Goal: Complete application form

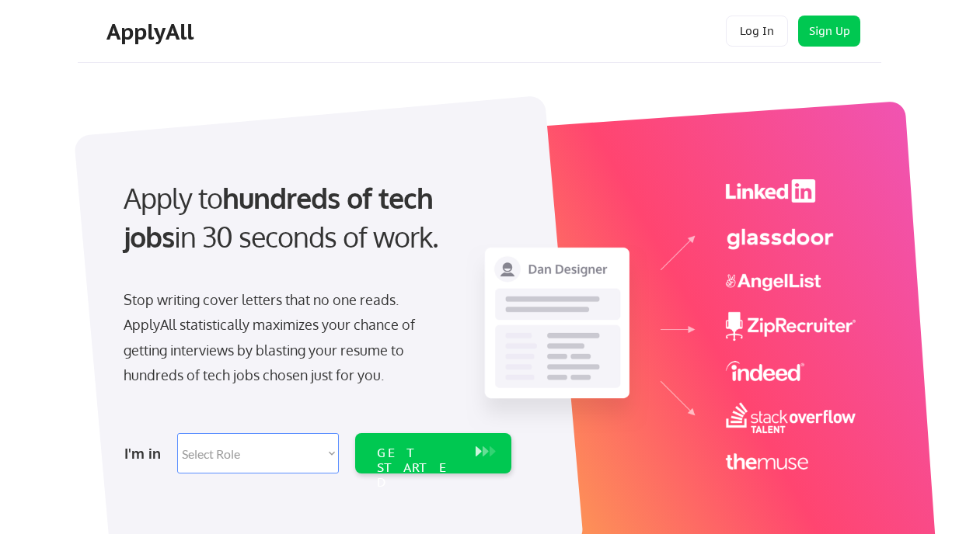
click at [214, 466] on select "Select Role Software Engineering Product Management Customer Success Sales UI/U…" at bounding box center [258, 453] width 162 height 40
select select ""sales0""
click at [177, 433] on select "Select Role Software Engineering Product Management Customer Success Sales UI/U…" at bounding box center [258, 453] width 162 height 40
select select ""sales0""
click at [399, 451] on div "GET STARTED" at bounding box center [418, 468] width 83 height 45
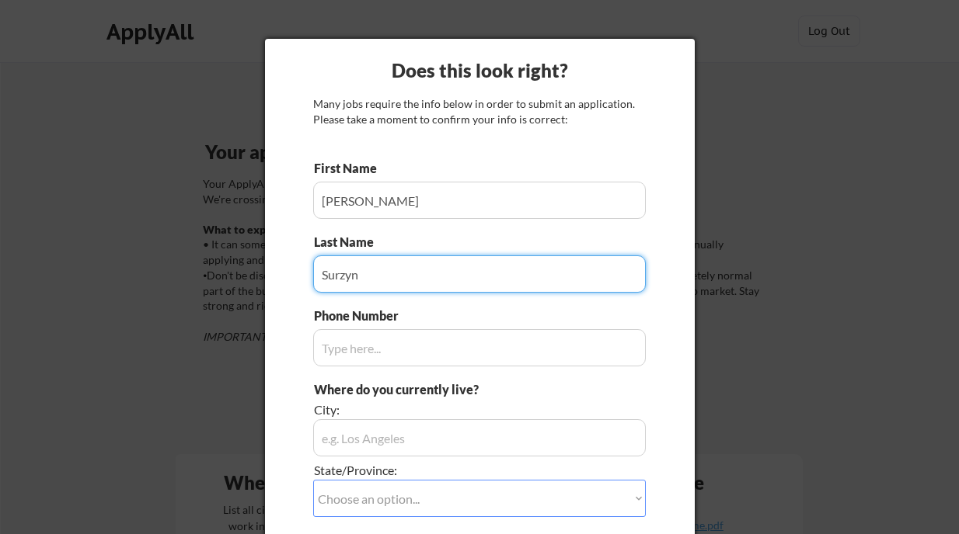
type input "Surzyn"
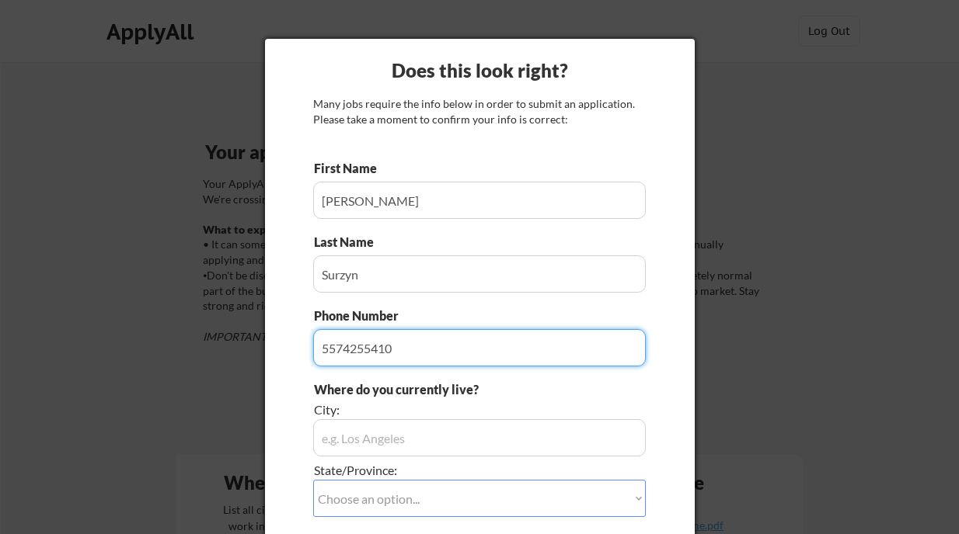
type input "5574255410"
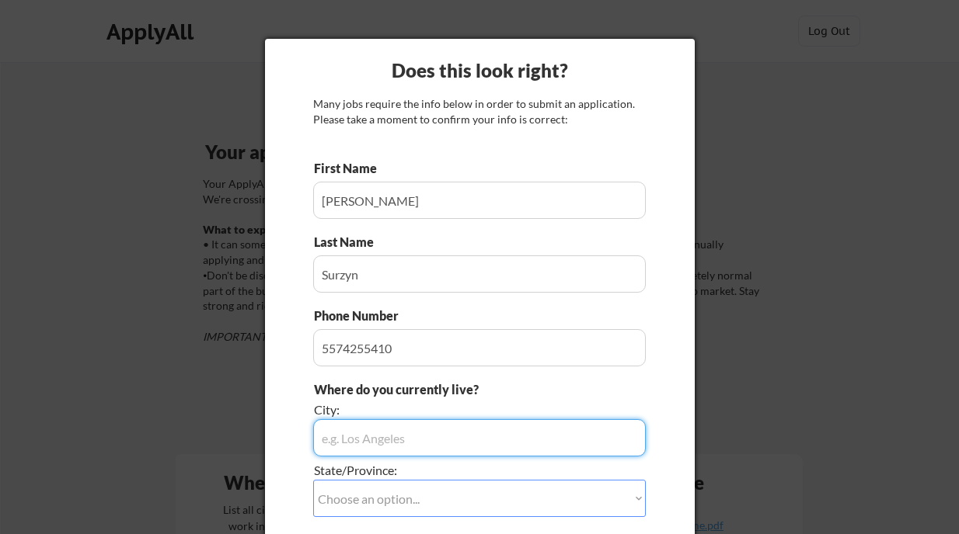
click at [450, 447] on input "input" at bounding box center [479, 437] width 332 height 37
type input "[GEOGRAPHIC_DATA]"
click at [448, 489] on select "Choose an option... Other/Not Applicable [US_STATE] [US_STATE] [GEOGRAPHIC_DATA…" at bounding box center [479, 498] width 332 height 37
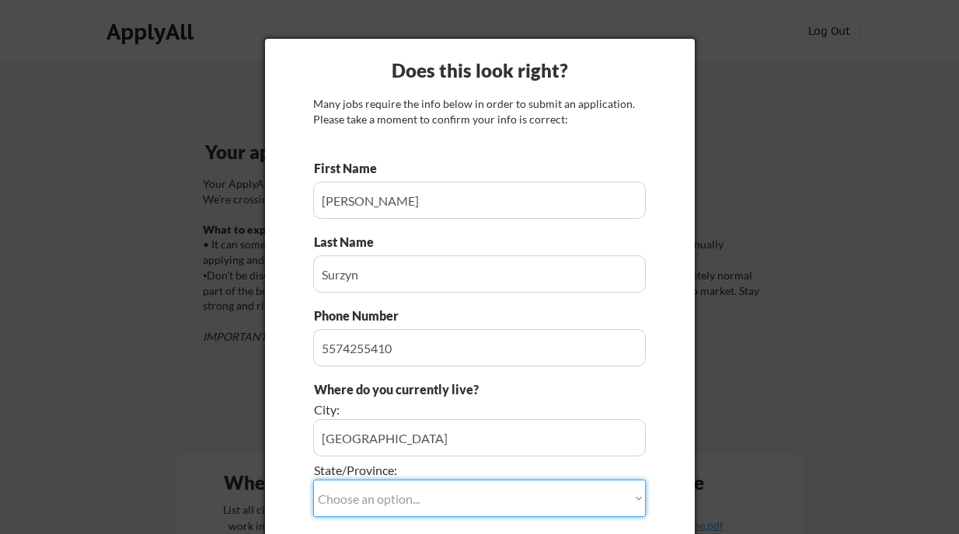
select select ""[GEOGRAPHIC_DATA]""
click at [313, 480] on select "Choose an option... Other/Not Applicable [US_STATE] [US_STATE] [GEOGRAPHIC_DATA…" at bounding box center [479, 498] width 332 height 37
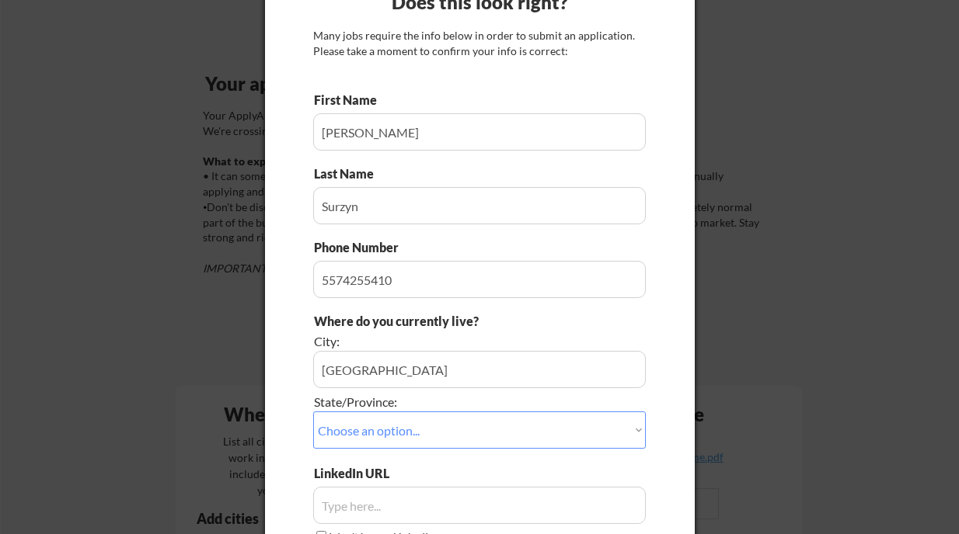
scroll to position [78, 0]
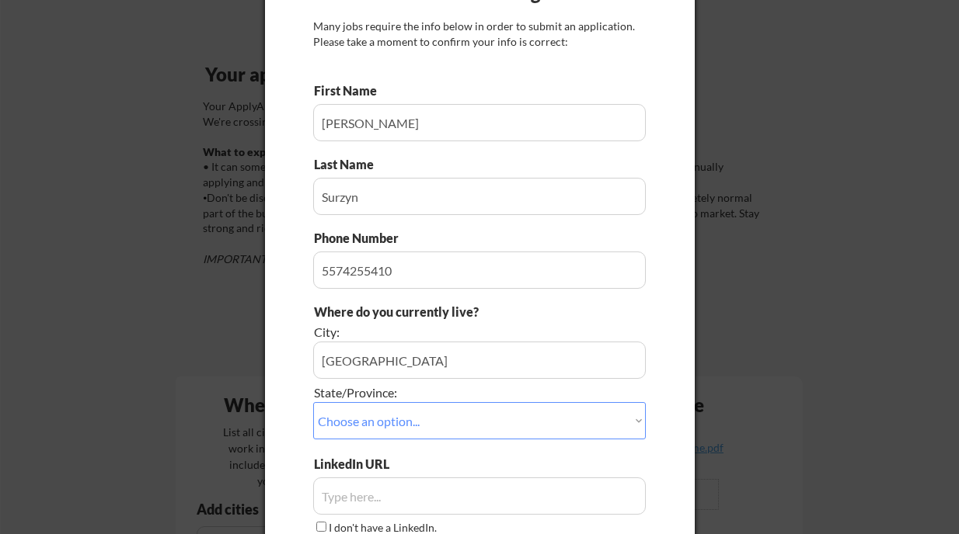
click at [483, 488] on input "input" at bounding box center [479, 496] width 332 height 37
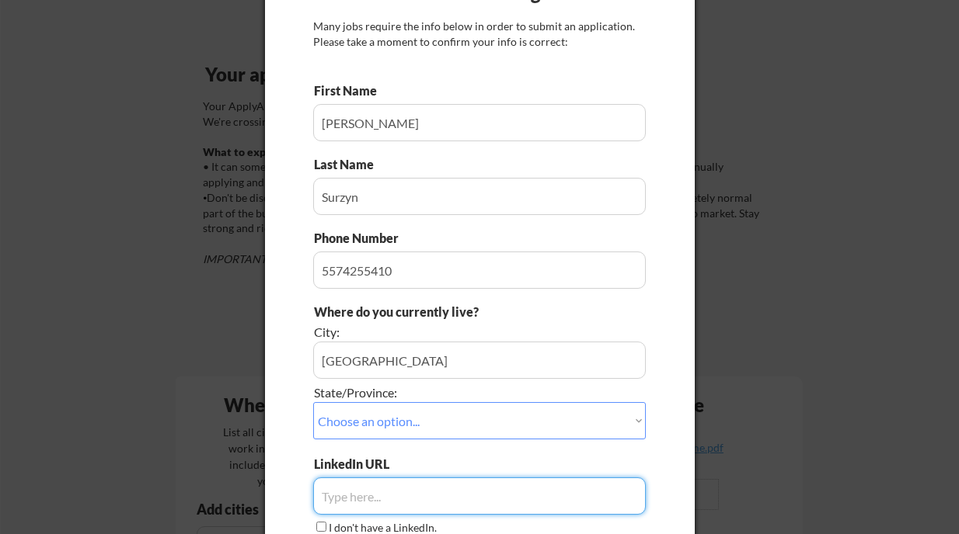
paste input "https://www.linkedin.com/in/alicja-surzyn/"
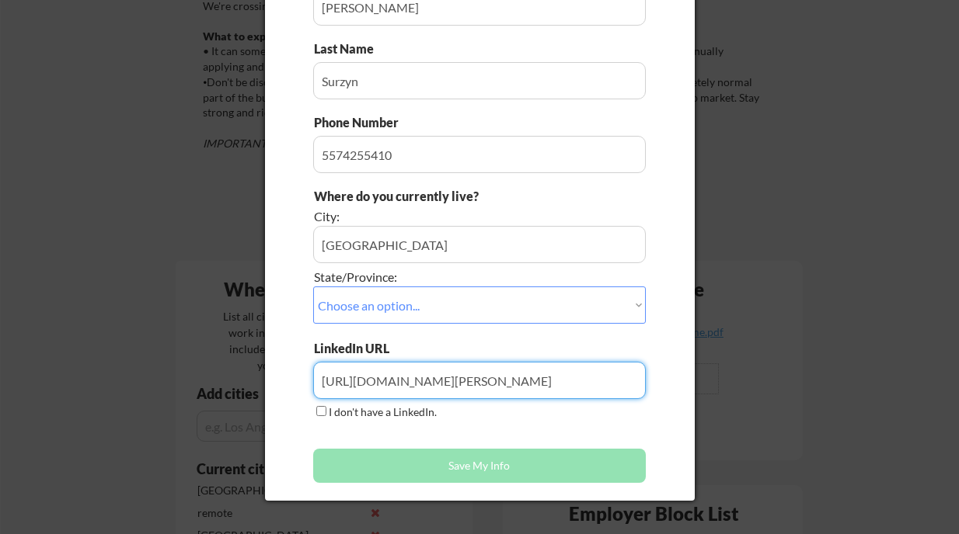
scroll to position [350, 0]
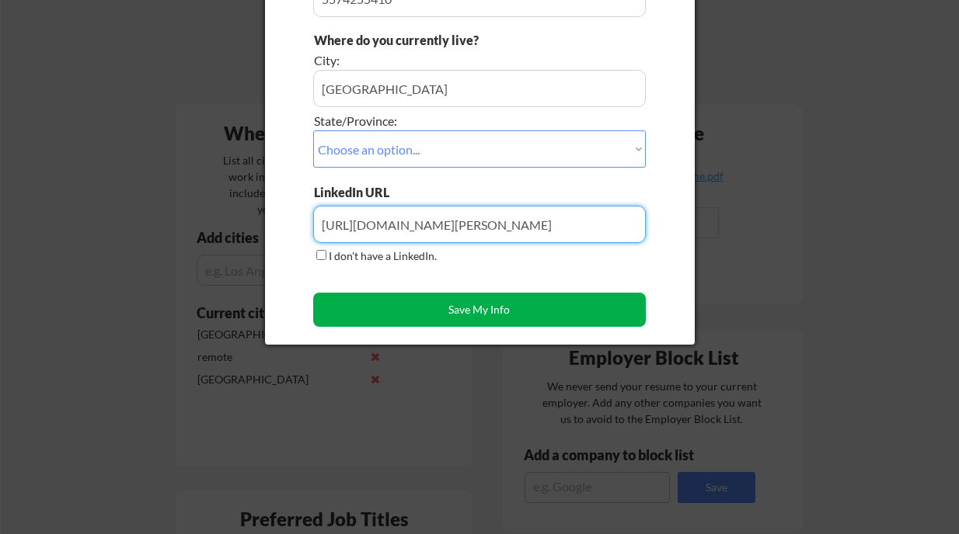
type input "https://www.linkedin.com/in/alicja-surzyn/"
click at [527, 319] on button "Save My Info" at bounding box center [479, 310] width 332 height 34
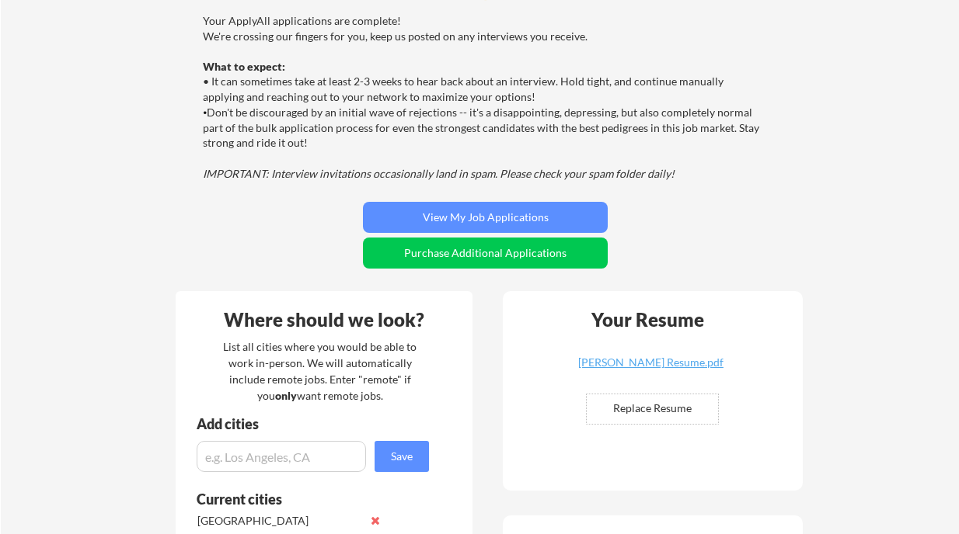
scroll to position [170, 0]
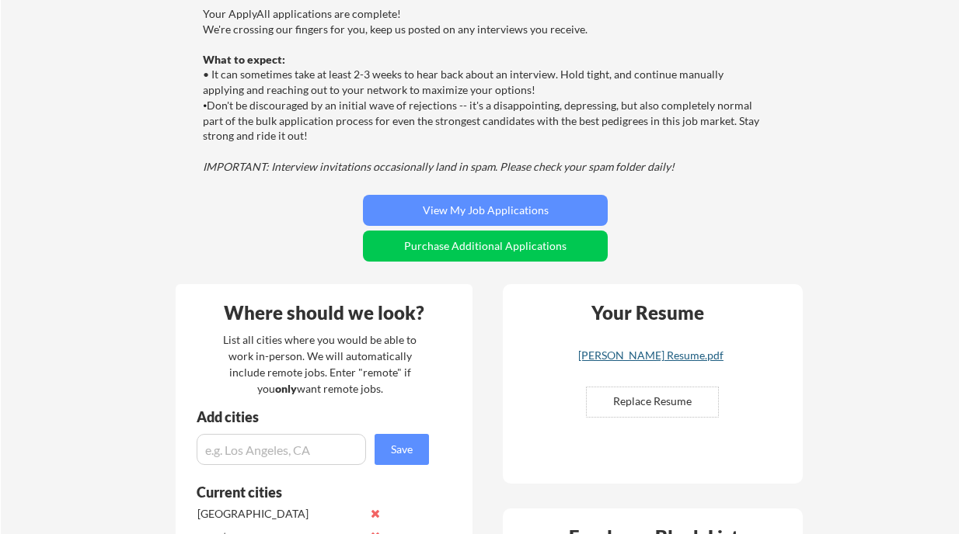
click at [632, 355] on div "Alicja Surzyn Resume.pdf" at bounding box center [650, 355] width 185 height 11
